Goal: Find specific page/section: Find specific page/section

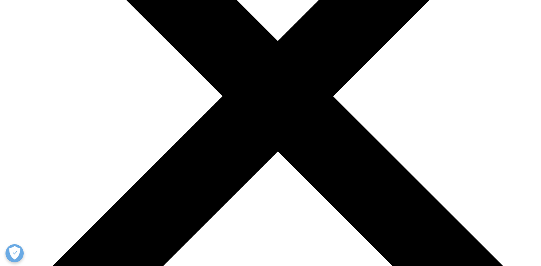
scroll to position [730, 0]
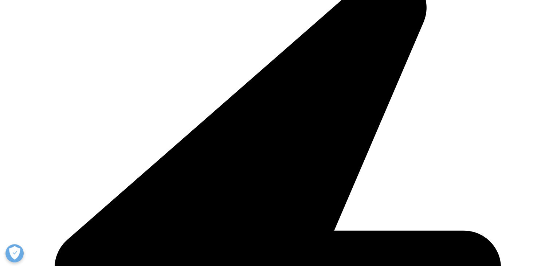
scroll to position [648, 0]
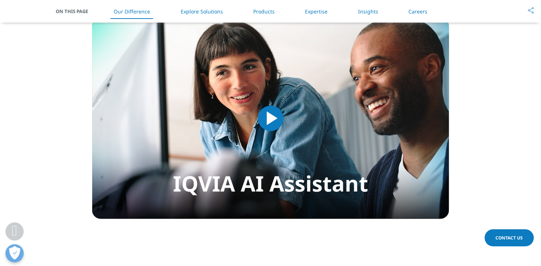
click at [135, 16] on li "Our Difference" at bounding box center [131, 11] width 51 height 21
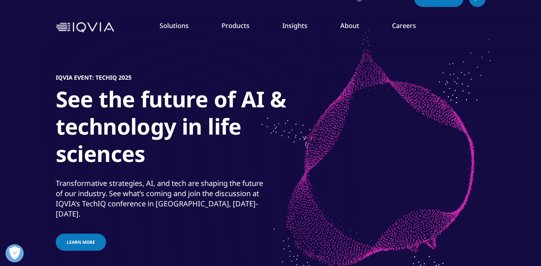
scroll to position [0, 0]
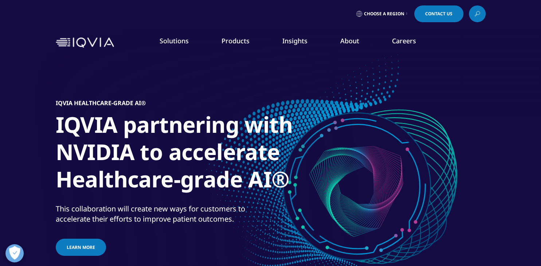
click at [175, 116] on ol "Clinical Research Technology & Analytics Consulting Interns Clinical Research A…" at bounding box center [203, 127] width 121 height 81
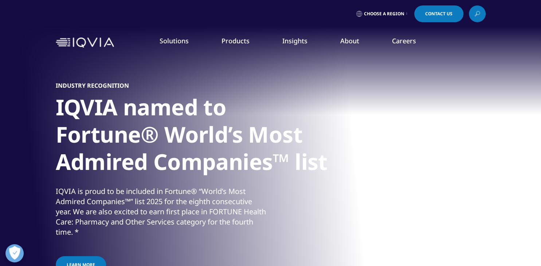
scroll to position [735, 0]
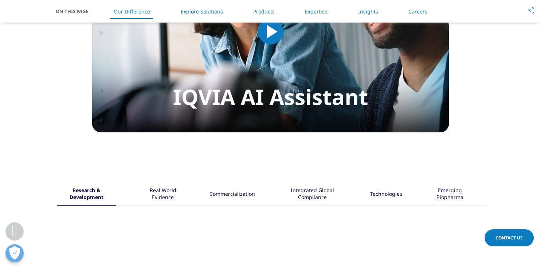
click at [427, 8] on li "Careers" at bounding box center [417, 11] width 33 height 21
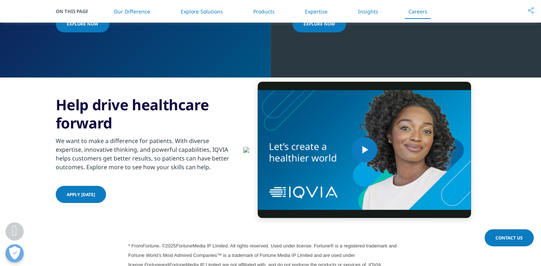
scroll to position [1832, 0]
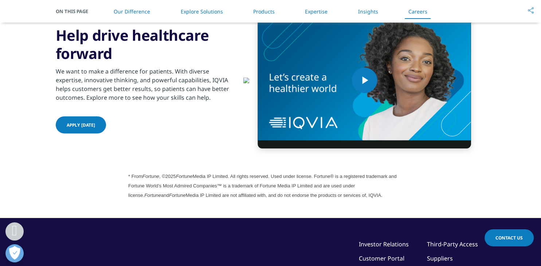
click at [420, 13] on link "Careers" at bounding box center [417, 11] width 19 height 7
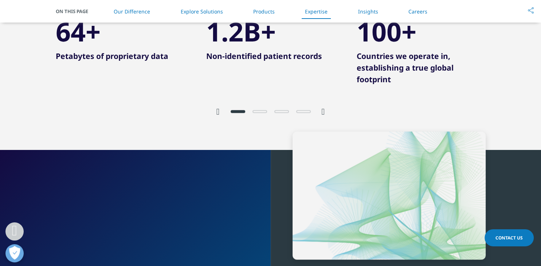
scroll to position [1332, 0]
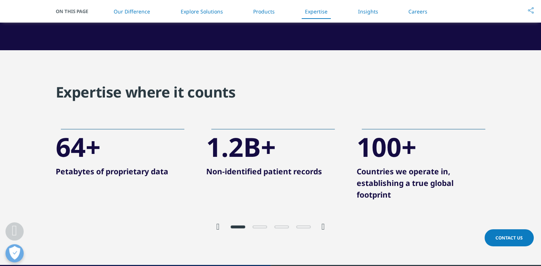
click at [414, 13] on link "Careers" at bounding box center [417, 11] width 19 height 7
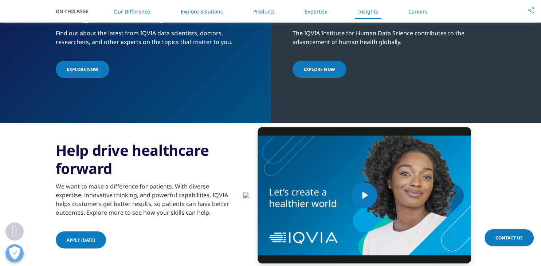
scroll to position [1601, 0]
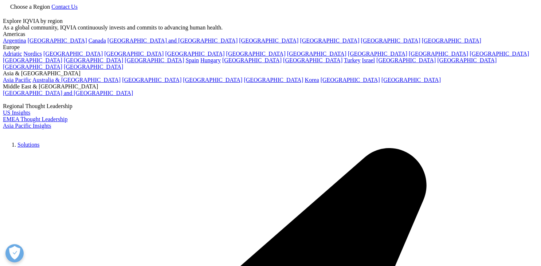
scroll to position [1601, 0]
